Goal: Information Seeking & Learning: Stay updated

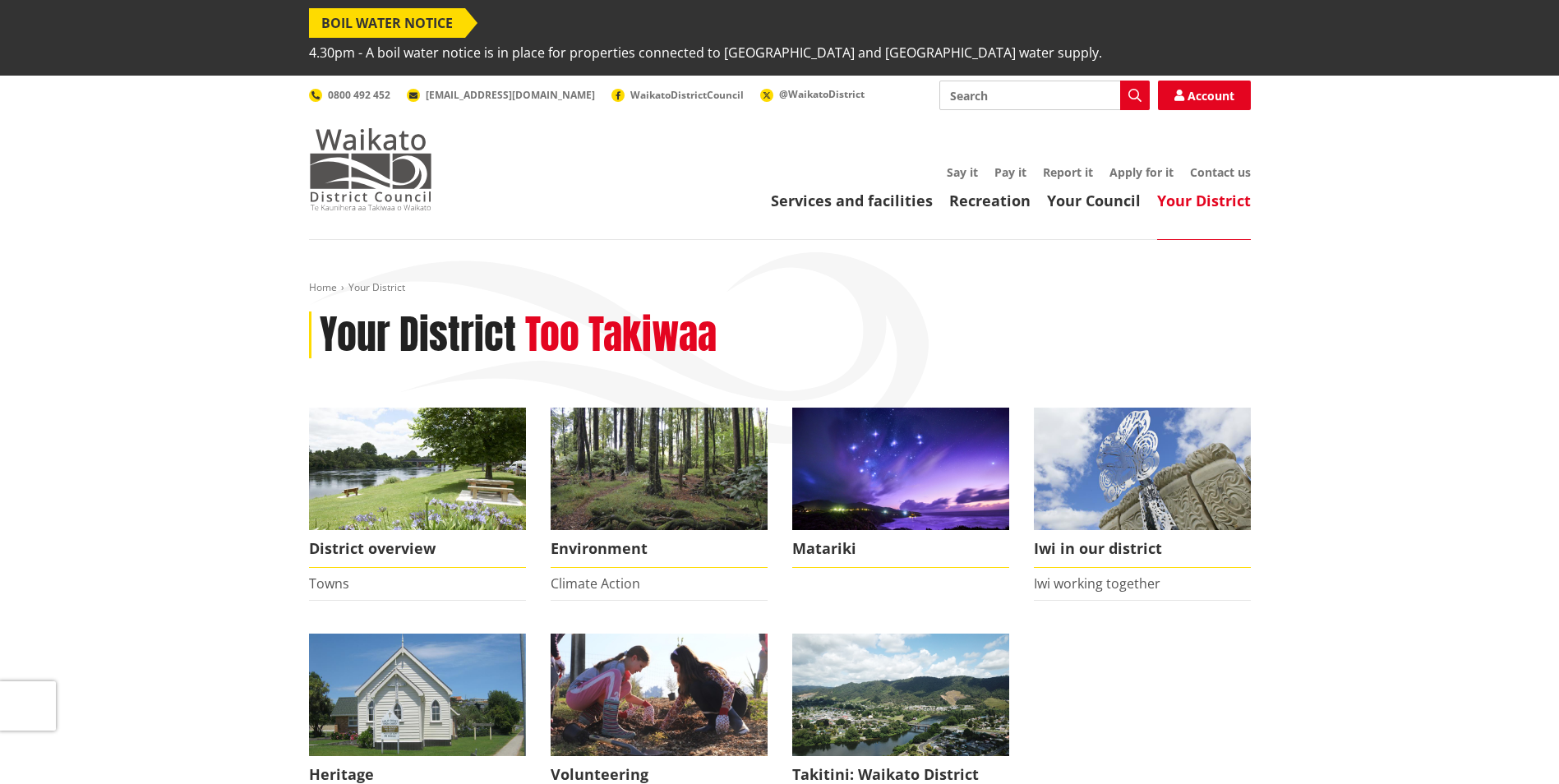
click at [351, 128] on img at bounding box center [370, 169] width 123 height 83
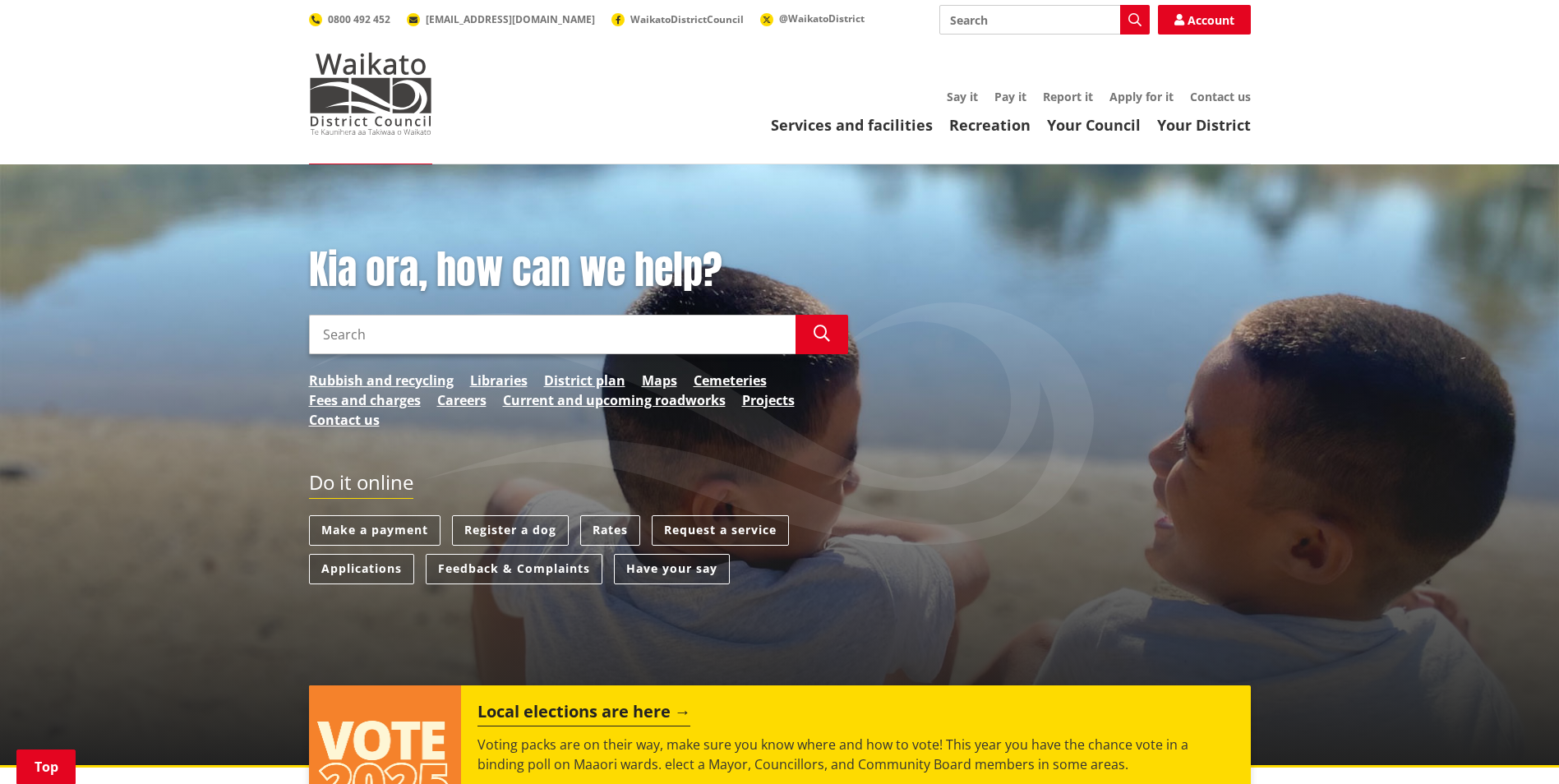
scroll to position [1127, 0]
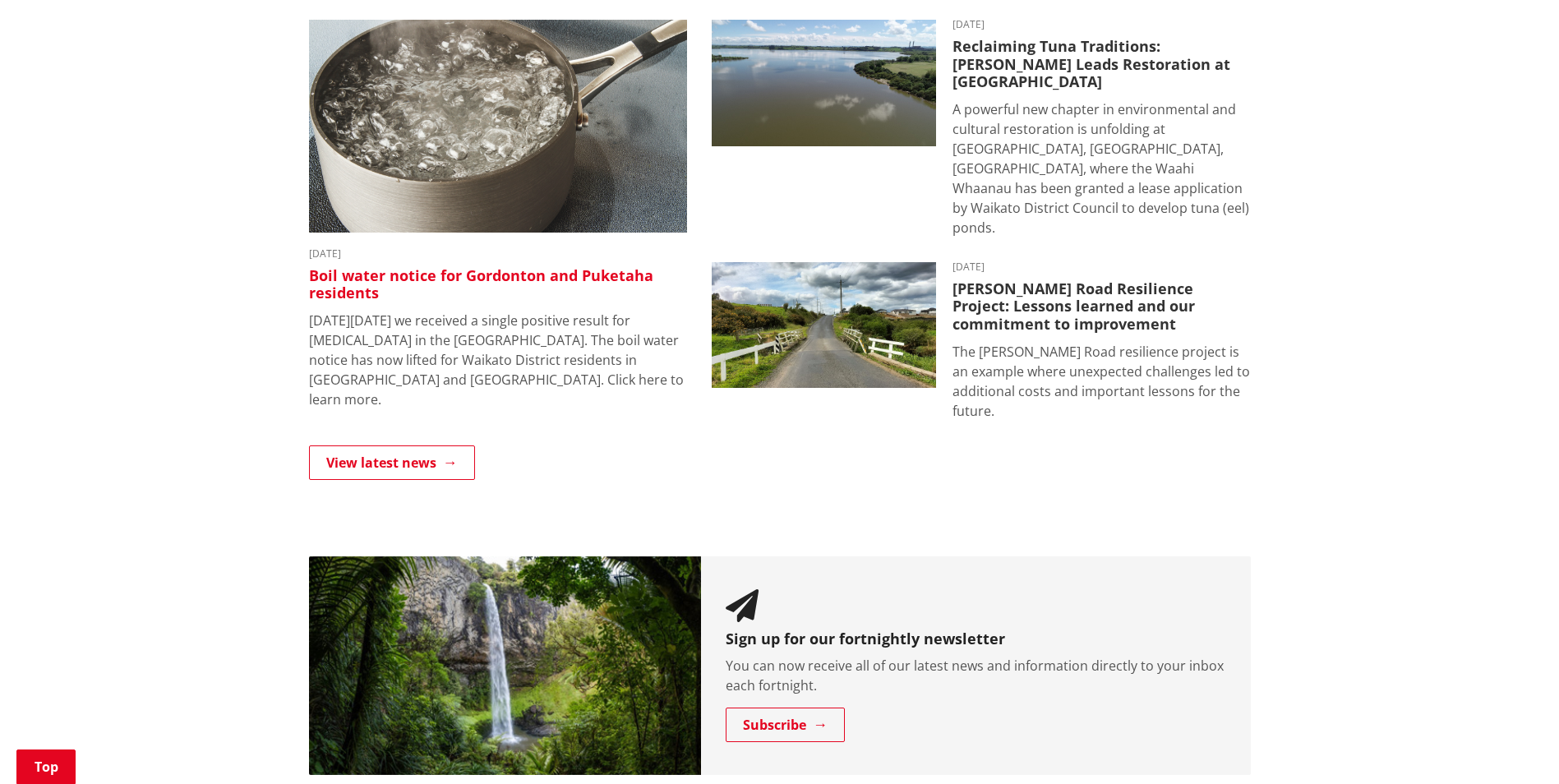
click at [512, 147] on img at bounding box center [498, 126] width 378 height 213
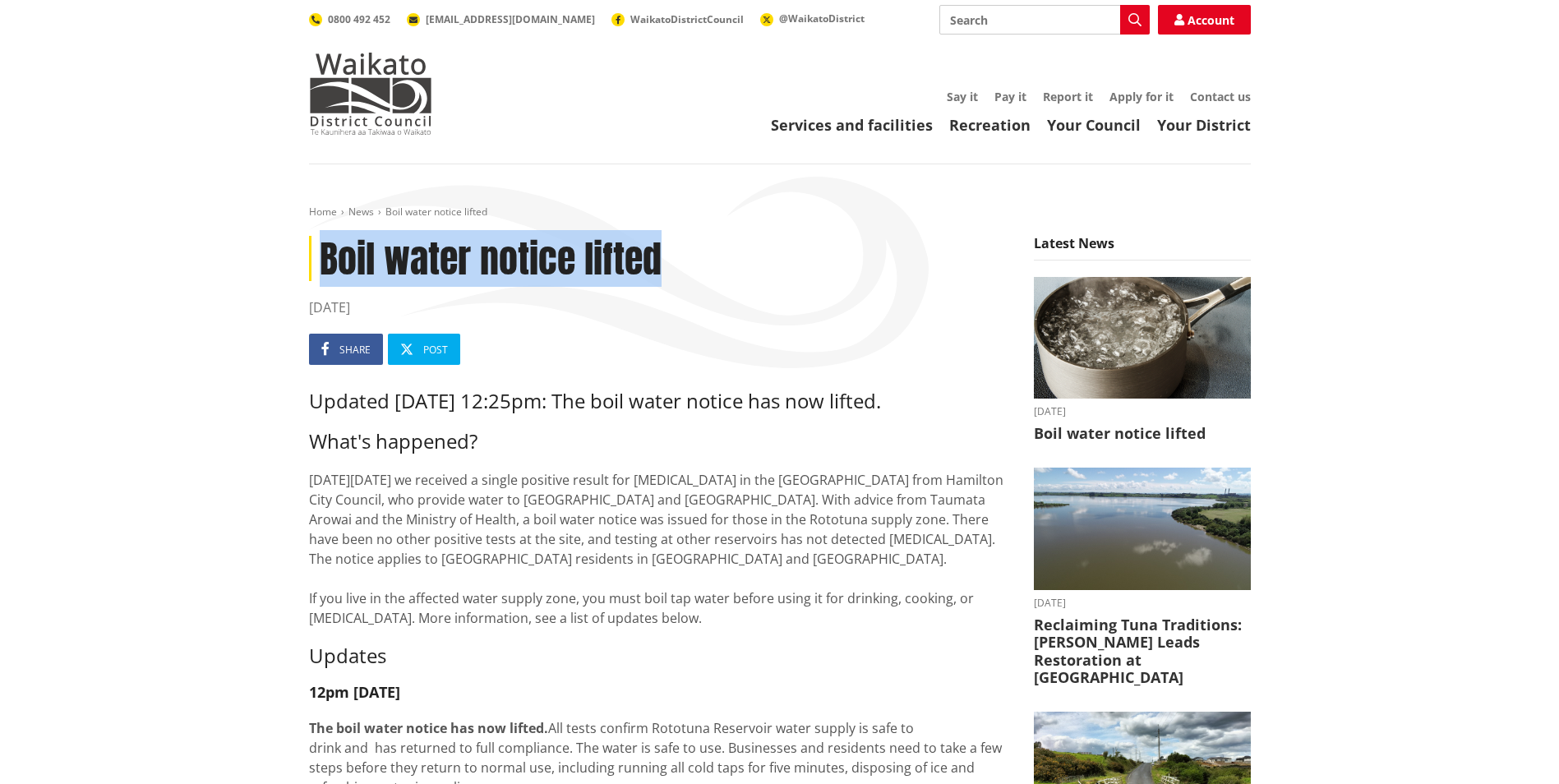
drag, startPoint x: 708, startPoint y: 256, endPoint x: 320, endPoint y: 239, distance: 388.4
click at [320, 239] on h1 "Boil water notice lifted" at bounding box center [658, 258] width 700 height 46
copy h1 "Boil water notice lifted"
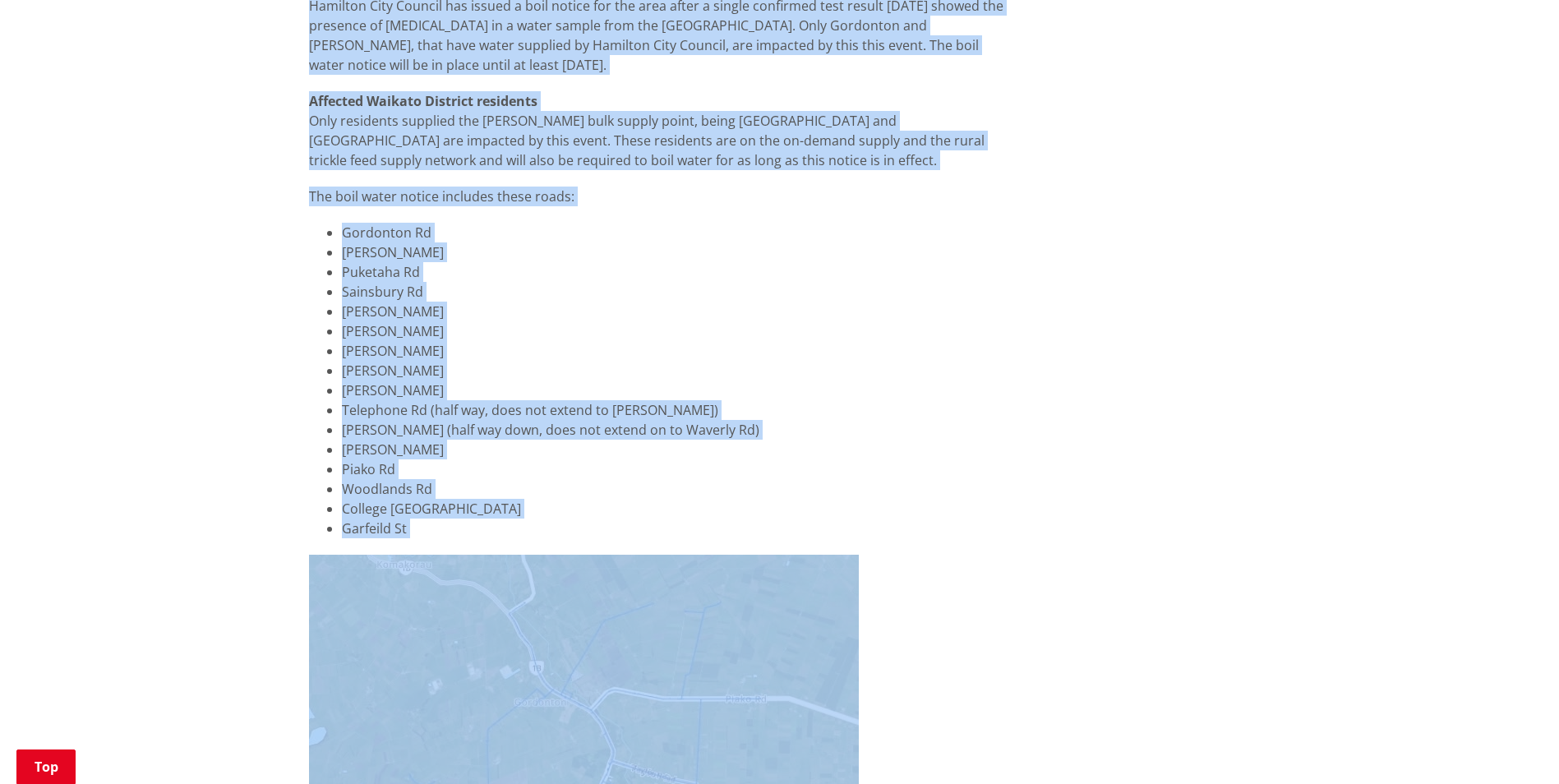
scroll to position [1692, 0]
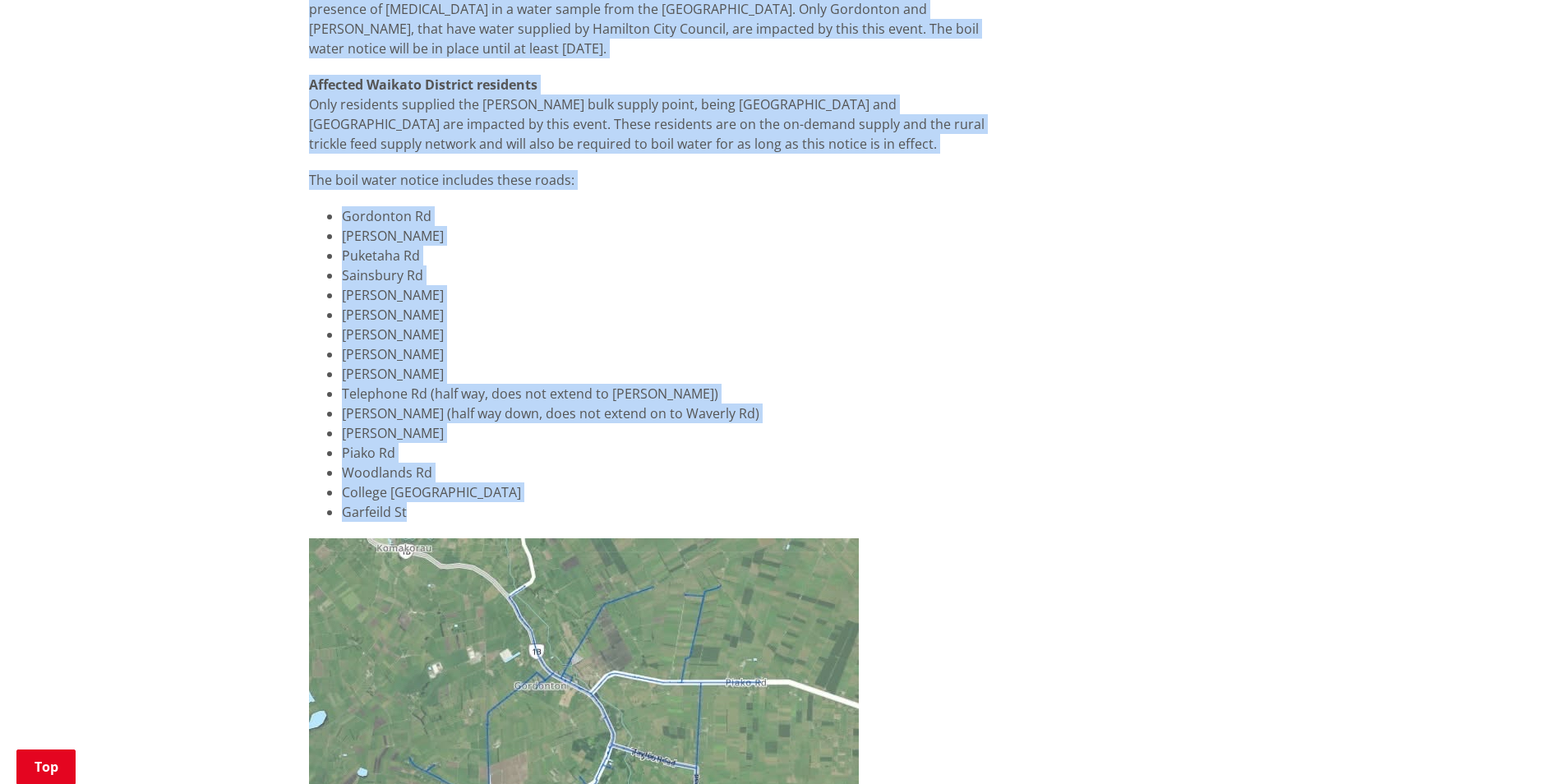
drag, startPoint x: 310, startPoint y: 404, endPoint x: 746, endPoint y: 495, distance: 445.4
click at [746, 495] on div "Updated 7 October at 12:25pm: The boil water notice has now lifted. What's happ…" at bounding box center [658, 5] width 700 height 2617
copy div "Updated 7 October at 12:25pm: The boil water notice has now lifted. What's happ…"
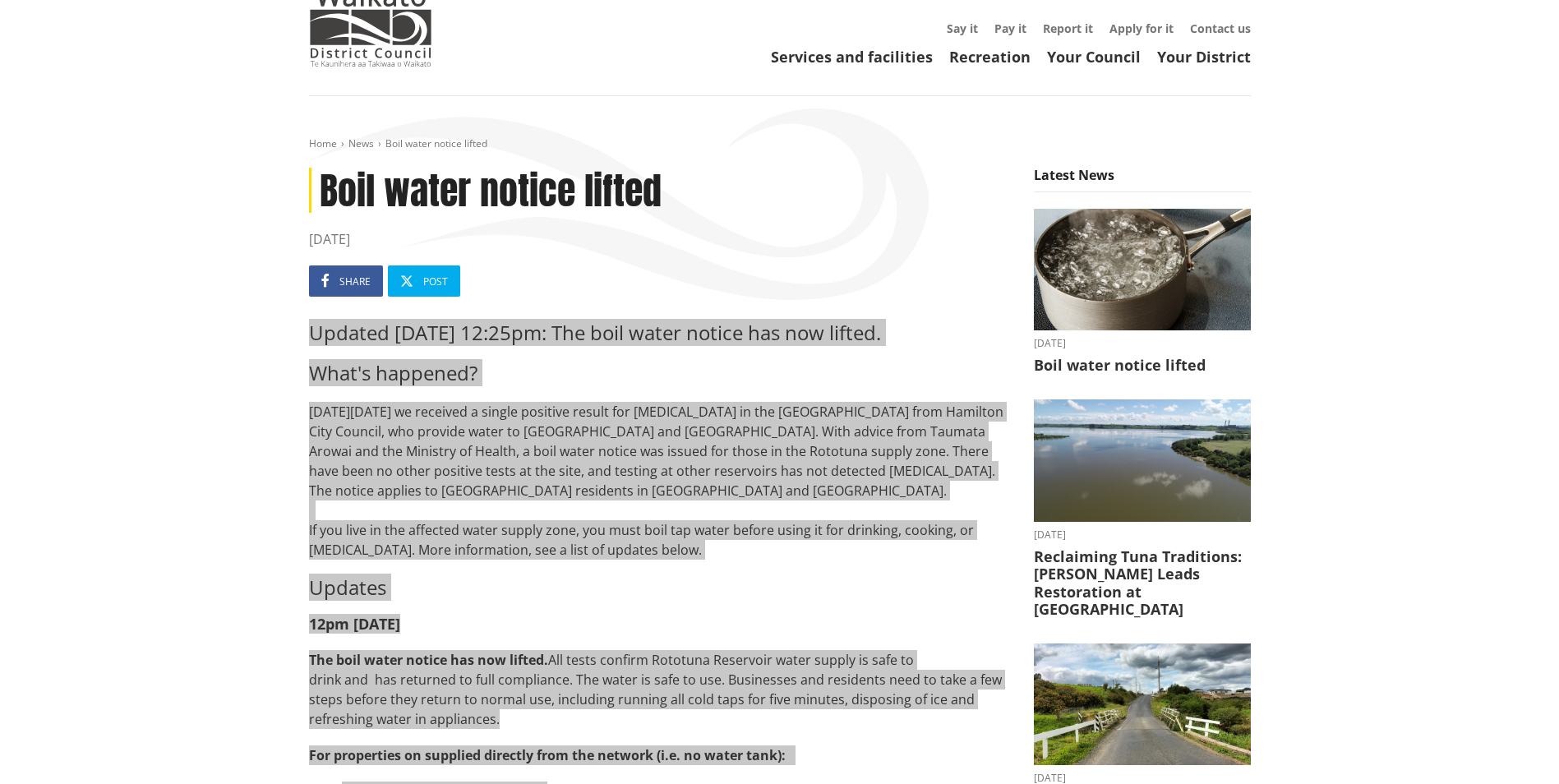
scroll to position [0, 0]
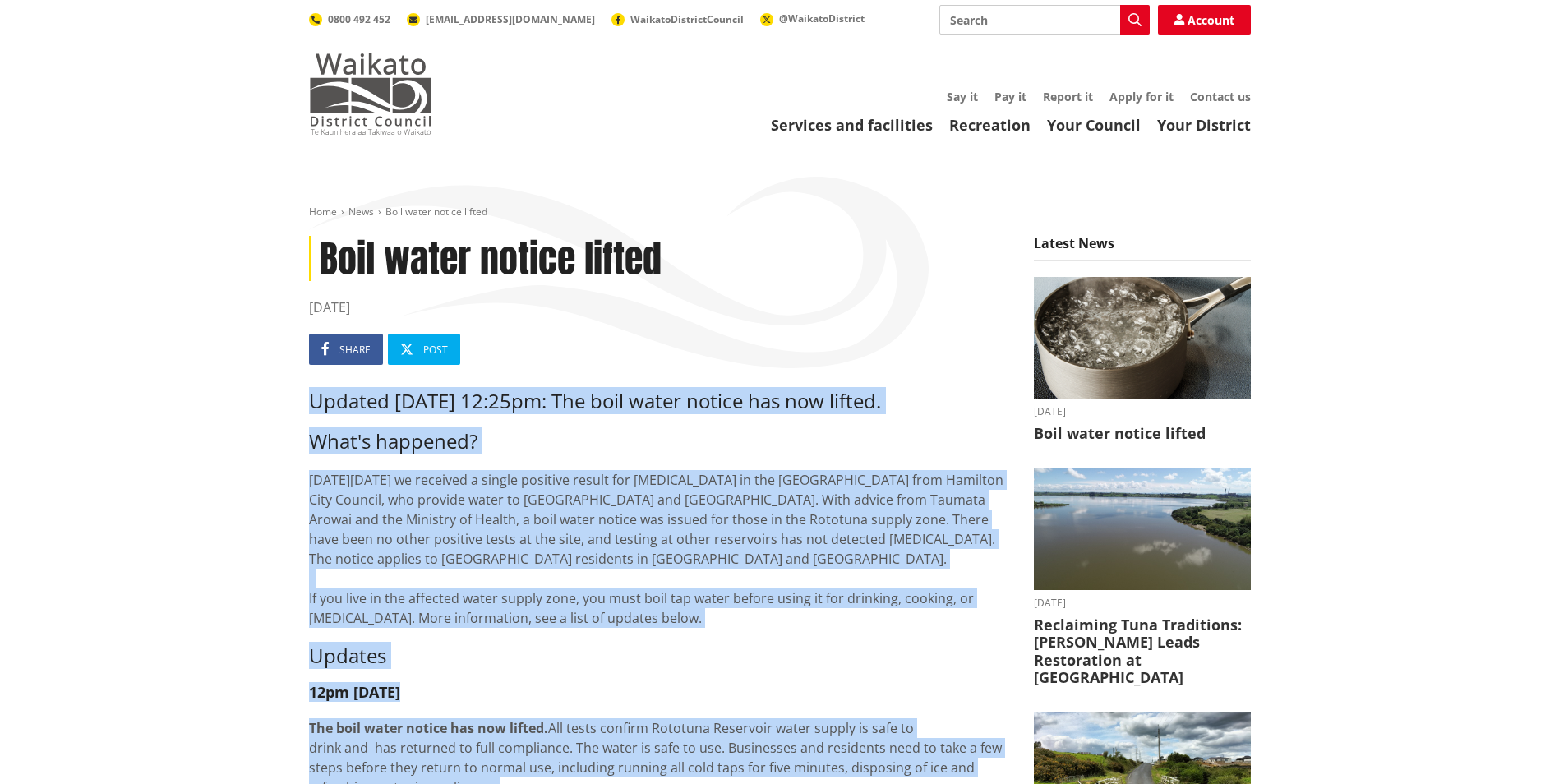
click at [374, 108] on img at bounding box center [370, 93] width 123 height 83
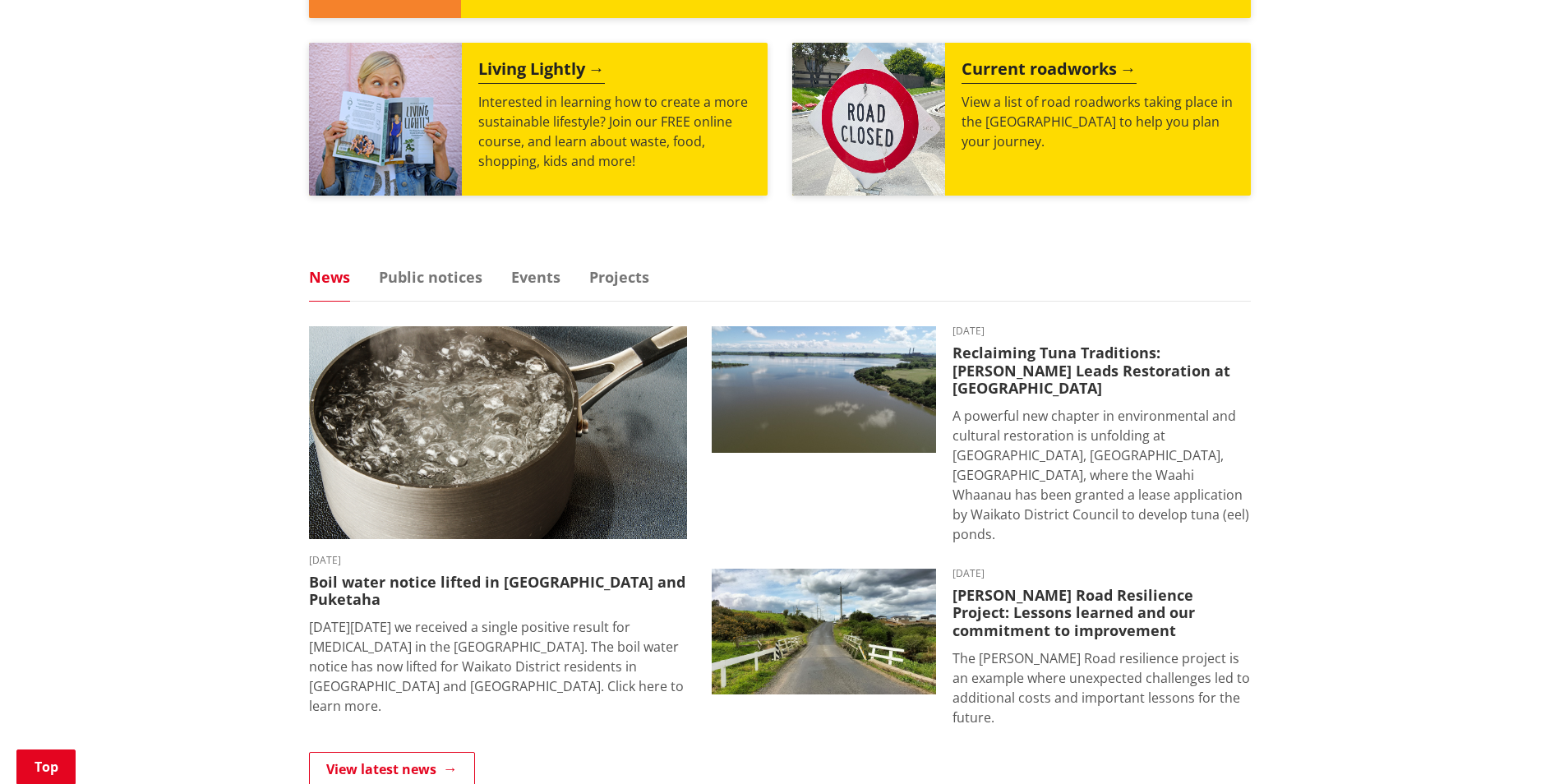
scroll to position [821, 0]
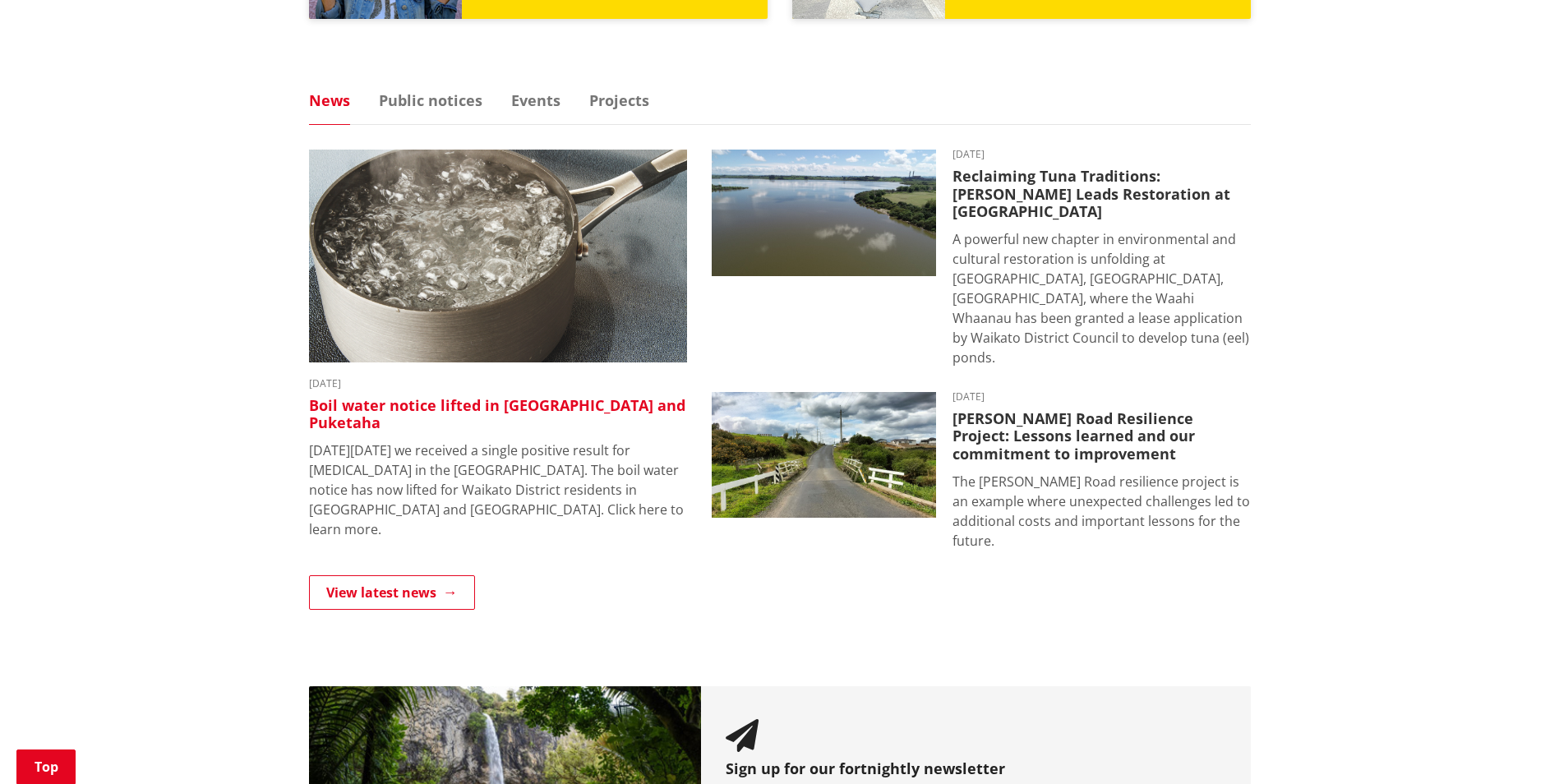
scroll to position [999, 0]
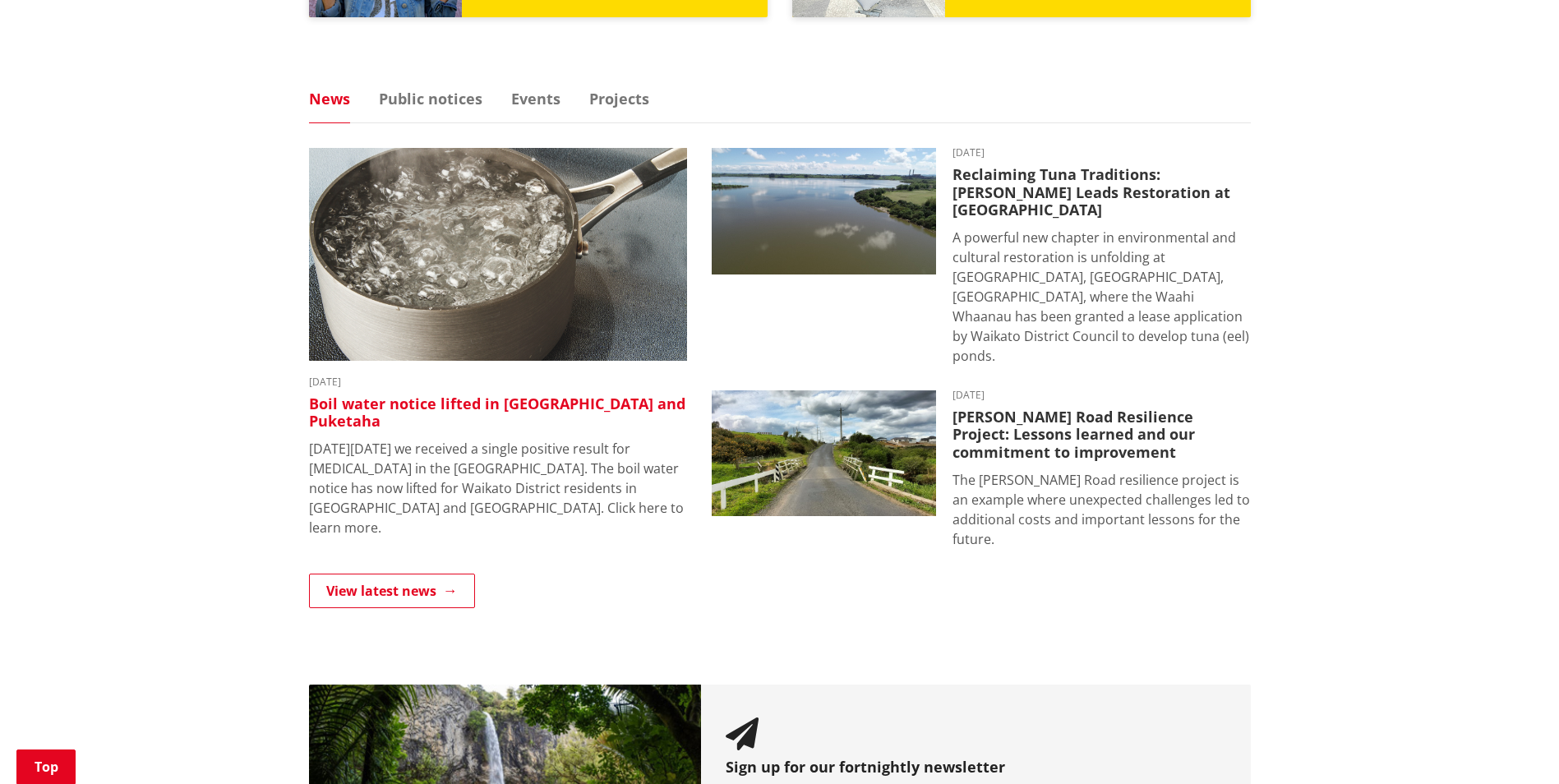
click at [567, 464] on p "On Saturday 4 October we received a single positive result for E. coli in the R…" at bounding box center [498, 488] width 378 height 99
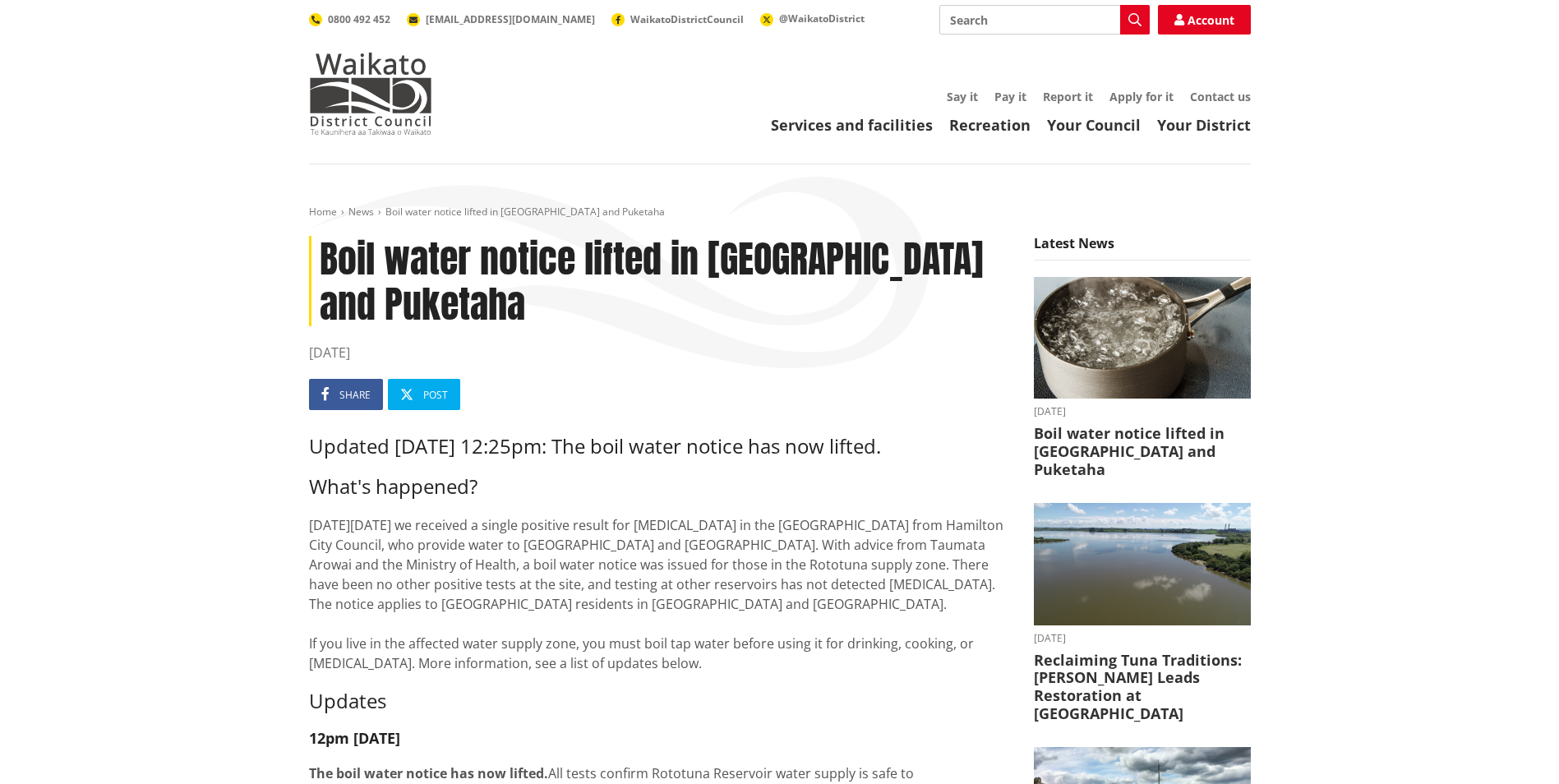
click at [489, 282] on h1 "Boil water notice lifted in [GEOGRAPHIC_DATA] and Puketaha" at bounding box center [658, 280] width 700 height 90
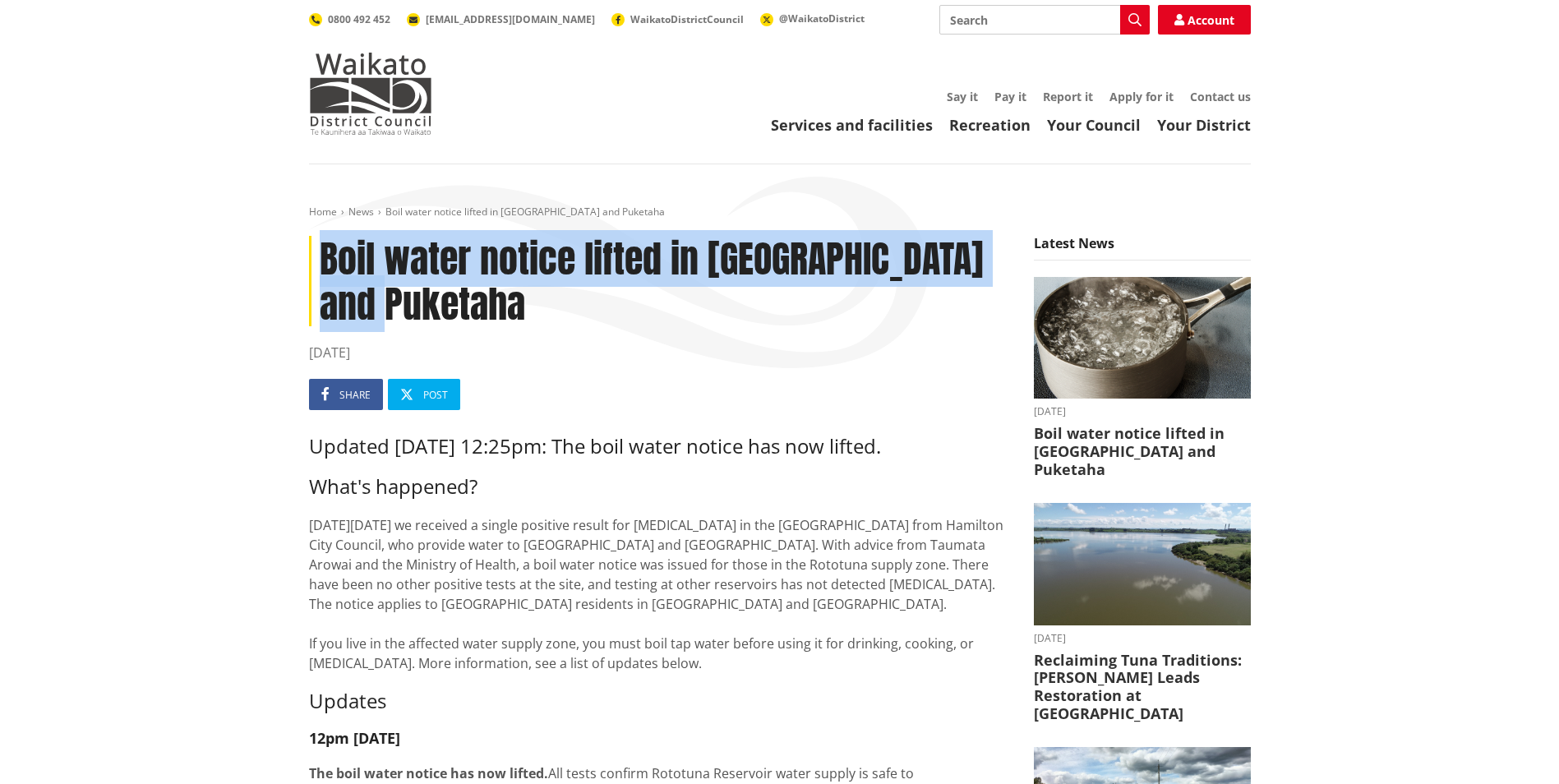
drag, startPoint x: 498, startPoint y: 308, endPoint x: 327, endPoint y: 251, distance: 180.2
click at [327, 251] on h1 "Boil water notice lifted in [GEOGRAPHIC_DATA] and Puketaha" at bounding box center [658, 280] width 700 height 90
copy h1 "Boil water notice lifted in [GEOGRAPHIC_DATA] and Puketaha"
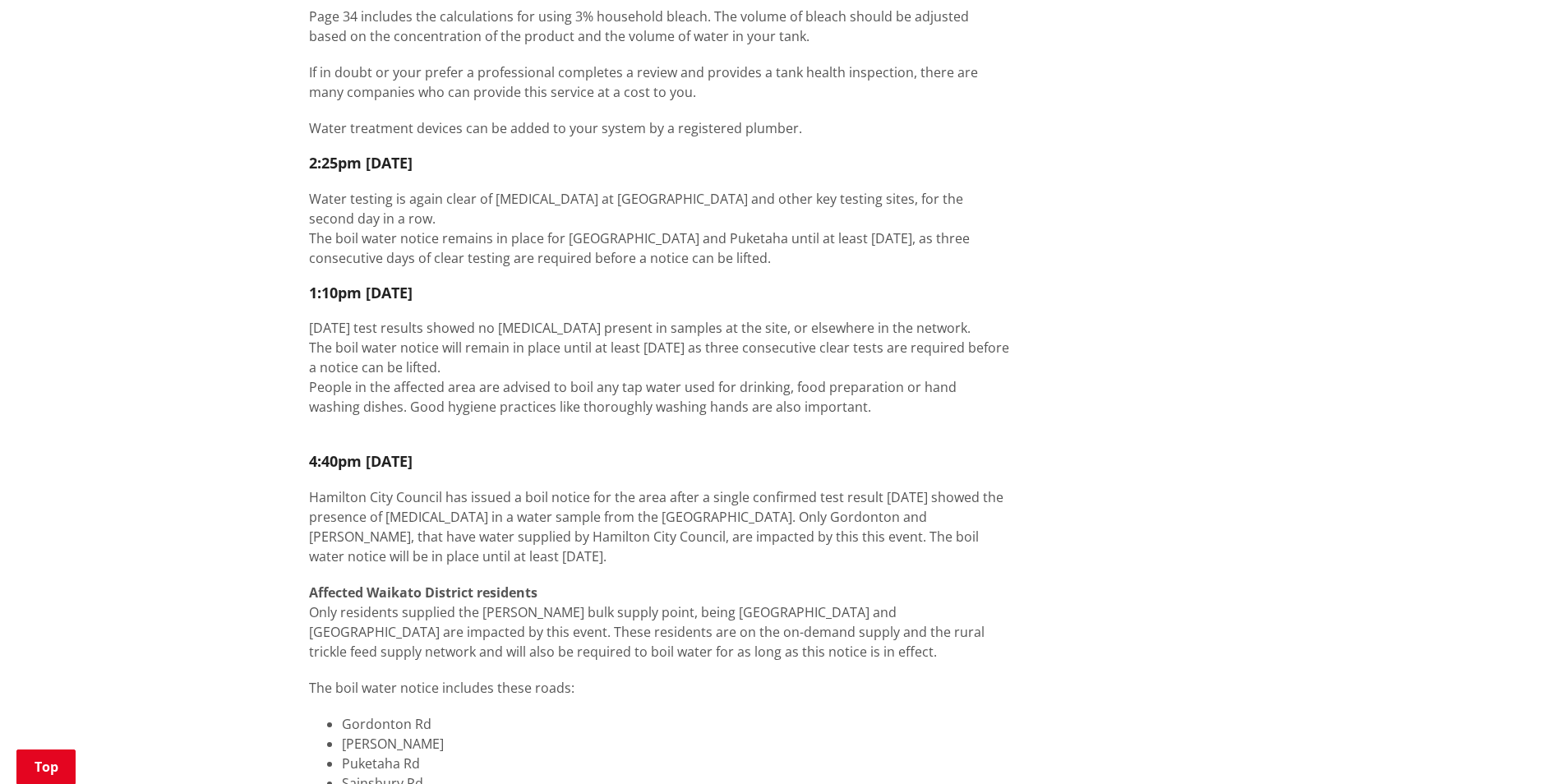
scroll to position [1229, 0]
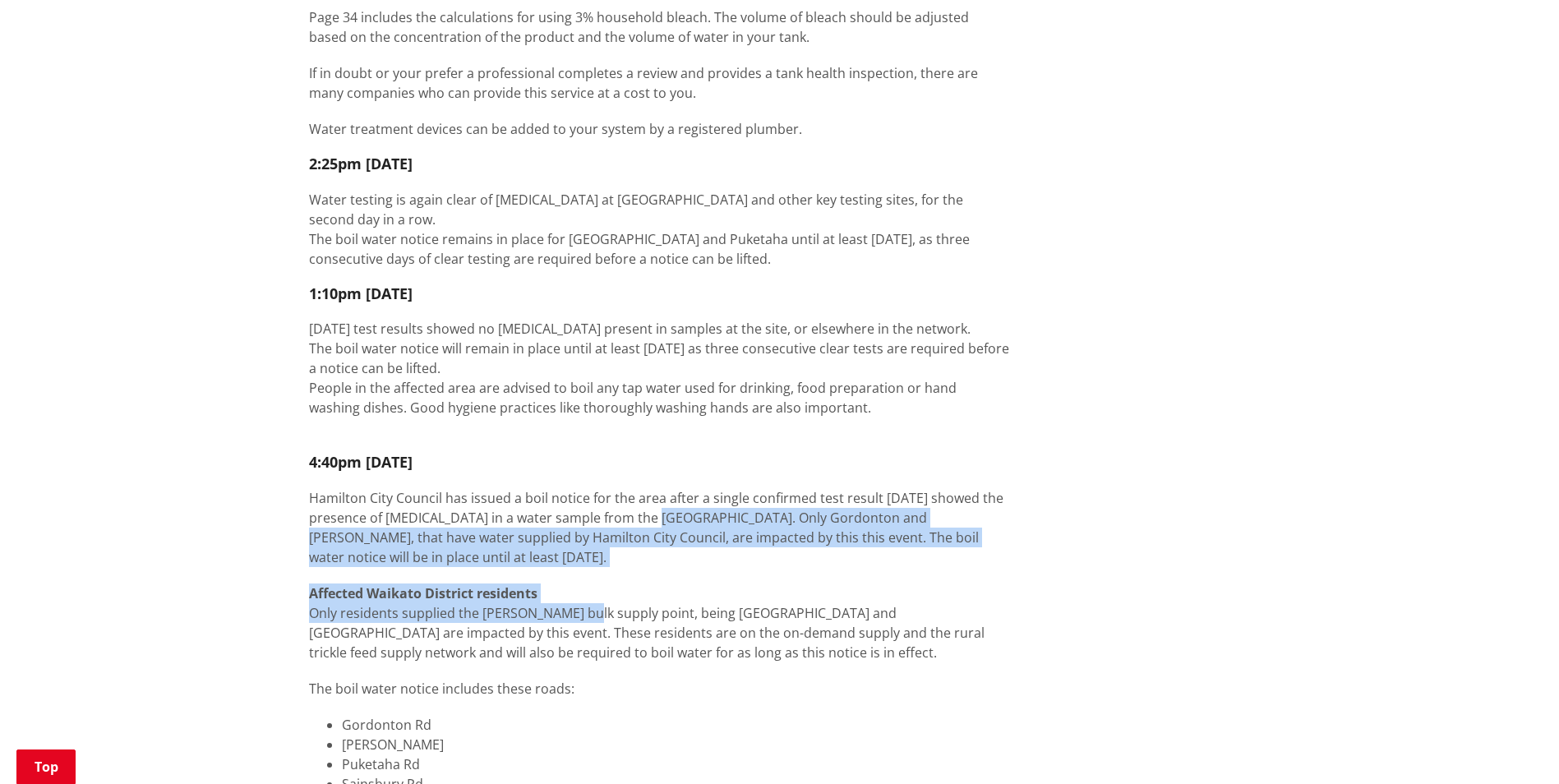
drag, startPoint x: 637, startPoint y: 494, endPoint x: 578, endPoint y: 601, distance: 122.2
click at [578, 601] on div "Updated [DATE] 12:25pm: The boil water notice has now lifted. What's happened? …" at bounding box center [658, 513] width 700 height 2617
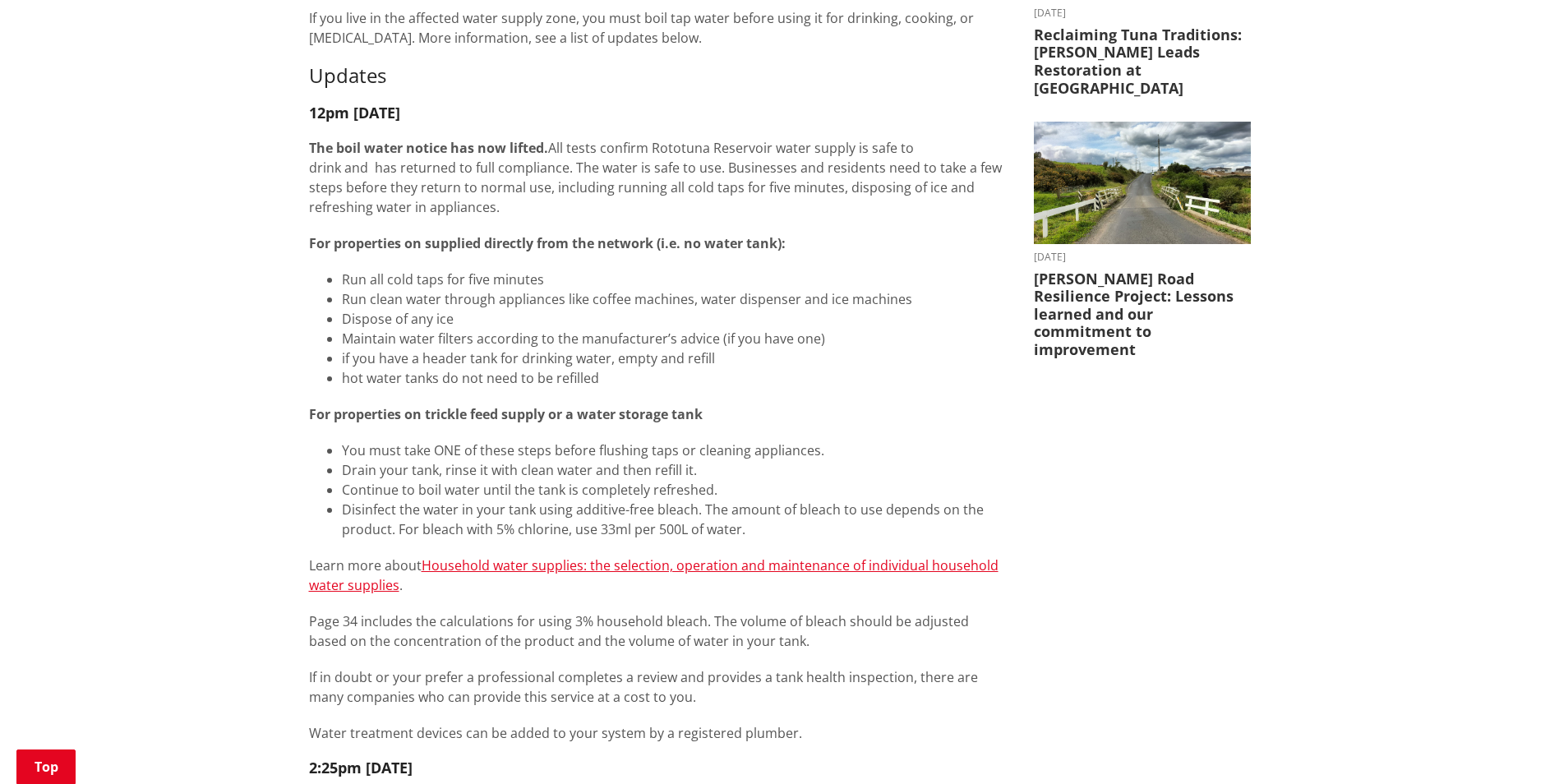
scroll to position [624, 0]
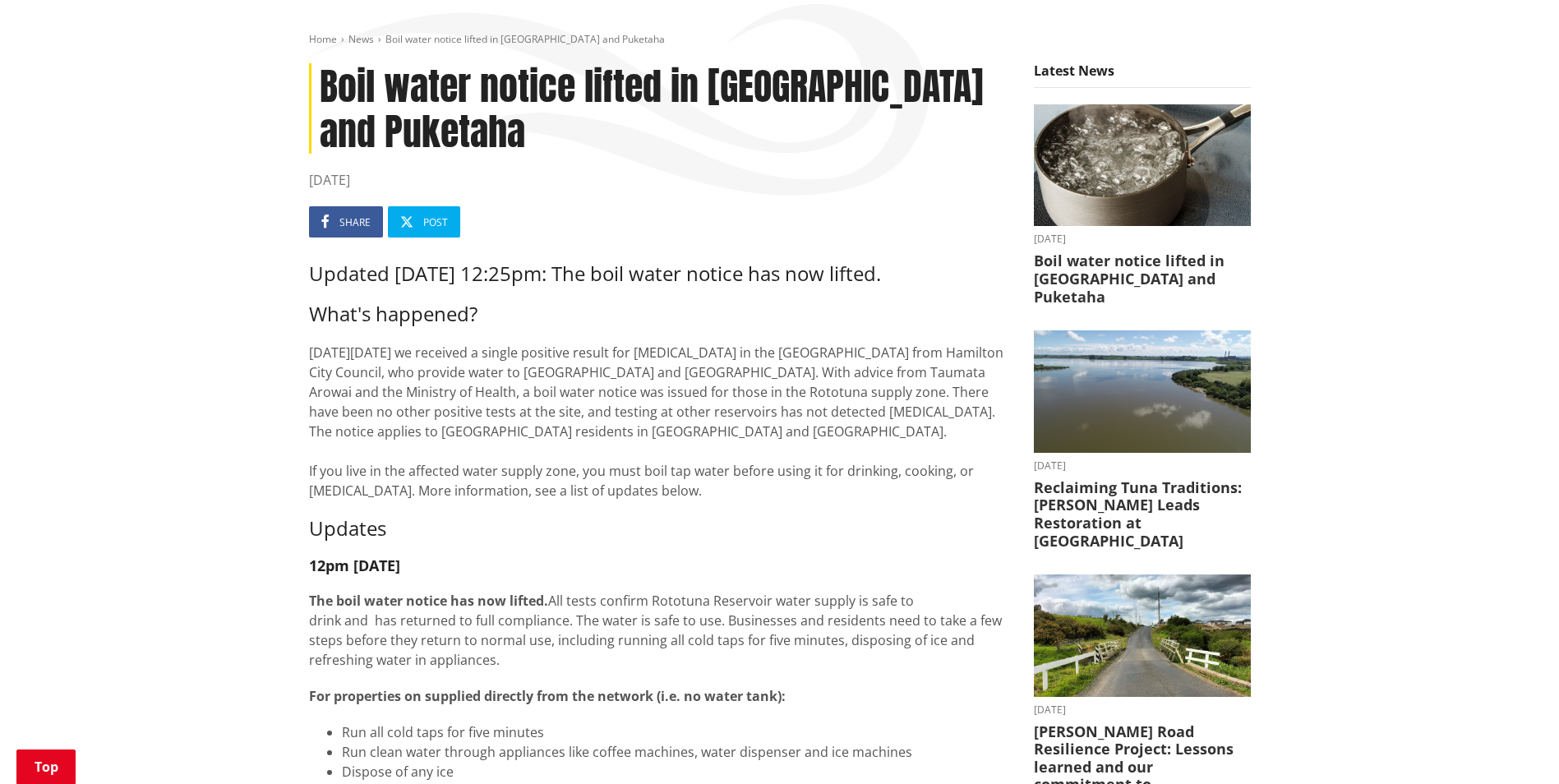
scroll to position [0, 0]
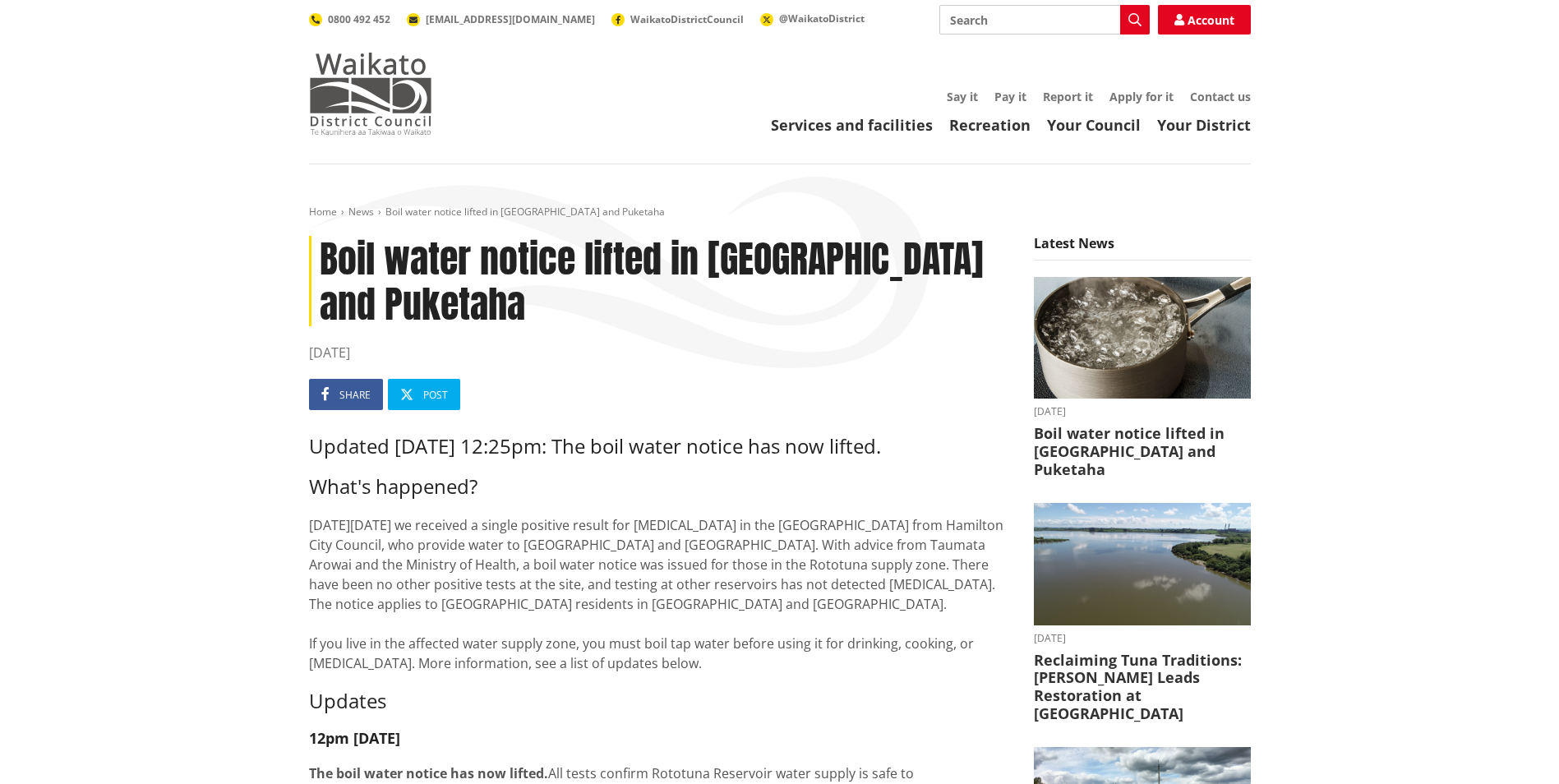
click at [416, 99] on img at bounding box center [370, 93] width 123 height 83
